Goal: Task Accomplishment & Management: Manage account settings

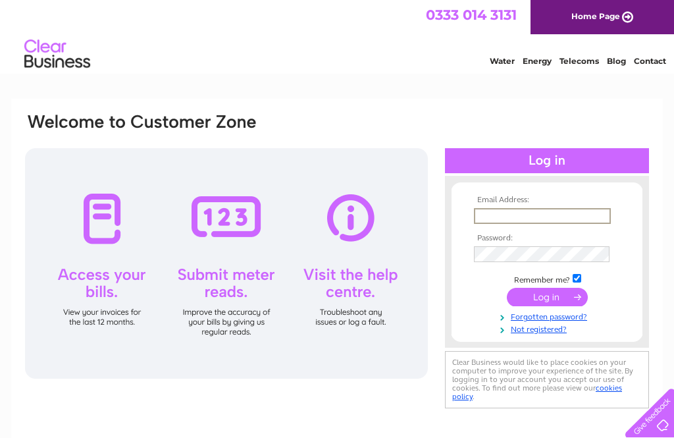
type input "ellattepizza@gmail.com"
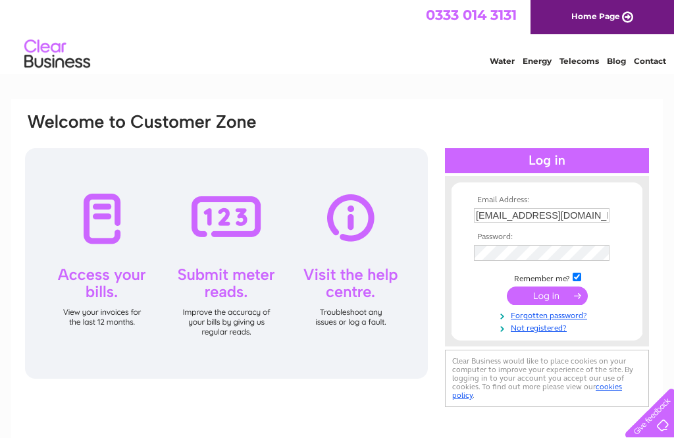
click at [547, 298] on input "submit" at bounding box center [547, 295] width 81 height 18
click at [560, 298] on input "submit" at bounding box center [547, 295] width 81 height 18
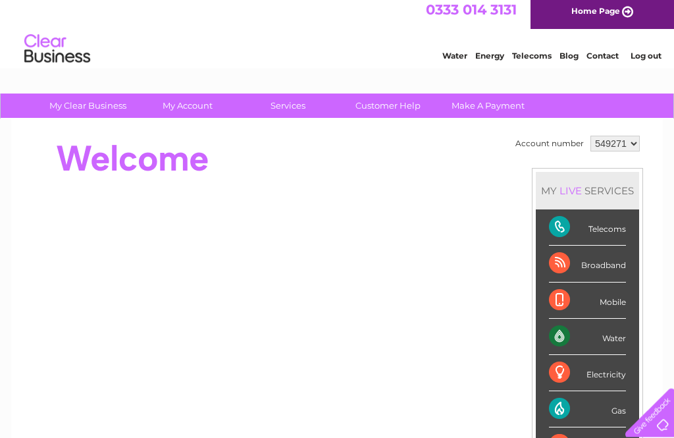
scroll to position [5, 0]
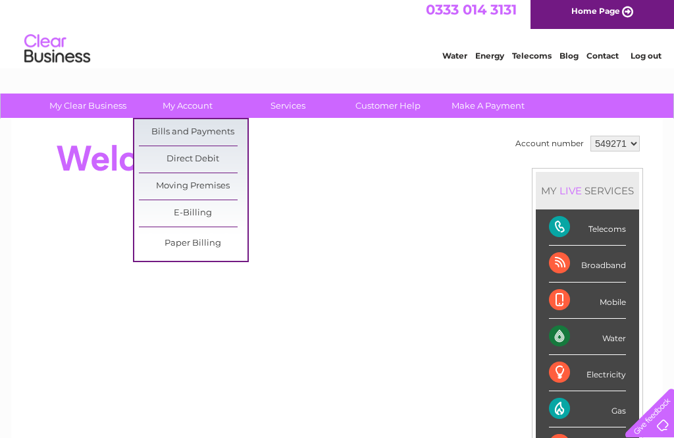
click at [220, 126] on link "Bills and Payments" at bounding box center [193, 132] width 109 height 26
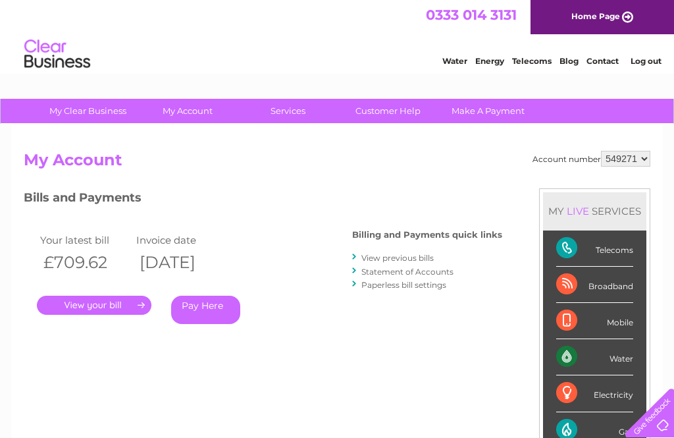
click at [419, 256] on link "View previous bills" at bounding box center [397, 258] width 72 height 10
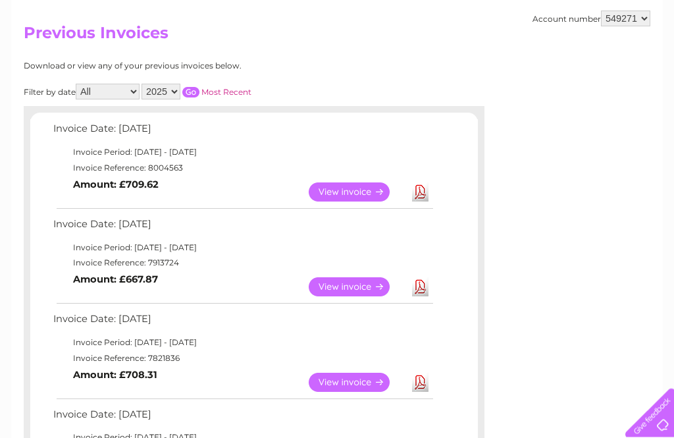
scroll to position [127, 0]
click at [367, 381] on link "View" at bounding box center [357, 382] width 97 height 19
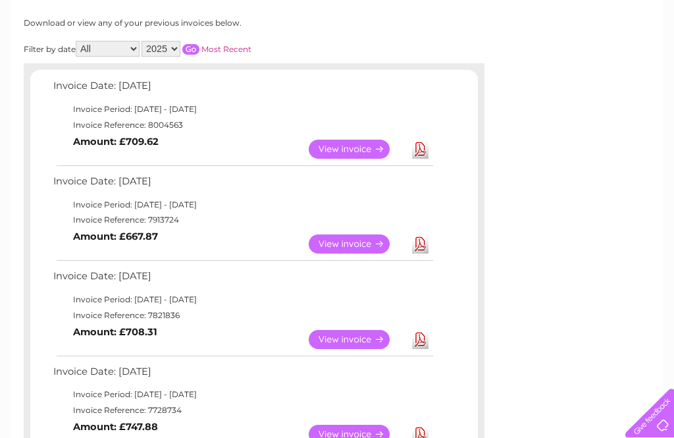
click at [358, 242] on link "View" at bounding box center [357, 243] width 97 height 19
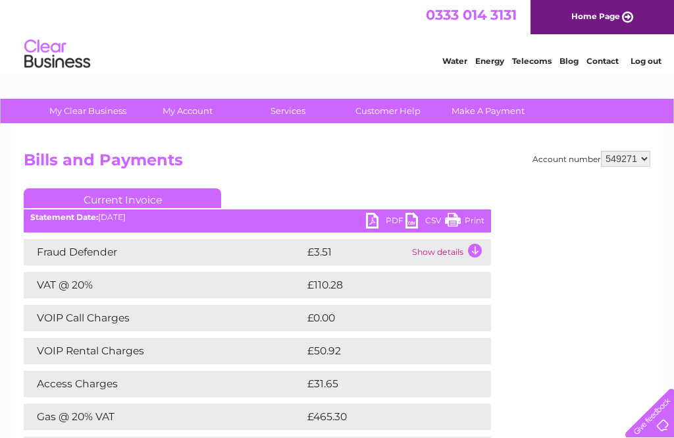
click at [390, 222] on link "PDF" at bounding box center [386, 222] width 40 height 19
click at [388, 224] on link "PDF" at bounding box center [386, 222] width 40 height 19
